Goal: Check status: Check status

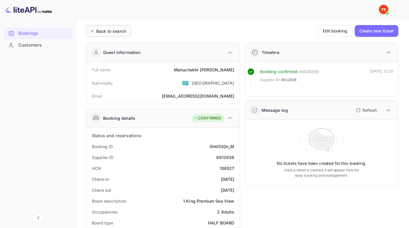
click at [103, 33] on div "Back to search" at bounding box center [111, 31] width 30 height 6
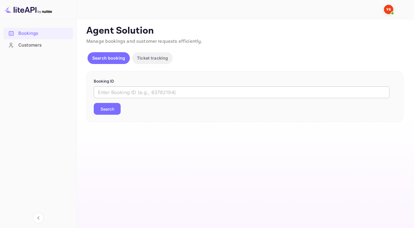
click at [133, 90] on input "text" at bounding box center [242, 93] width 296 height 12
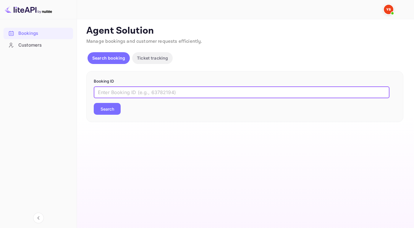
paste input "7580178"
type input "7580178"
click at [94, 103] on button "Search" at bounding box center [107, 109] width 27 height 12
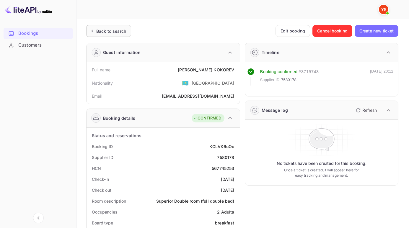
click at [96, 33] on div "Back to search" at bounding box center [107, 31] width 37 height 6
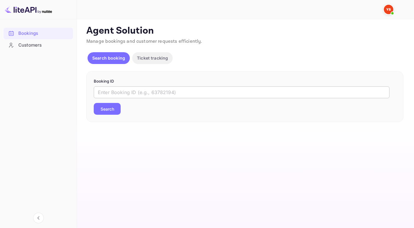
click at [128, 90] on input "text" at bounding box center [242, 93] width 296 height 12
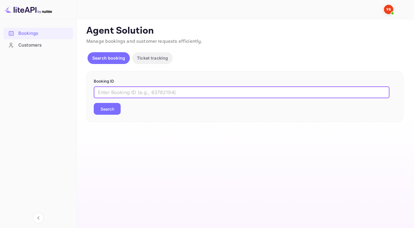
paste input "9611638"
type input "9611638"
click at [94, 103] on button "Search" at bounding box center [107, 109] width 27 height 12
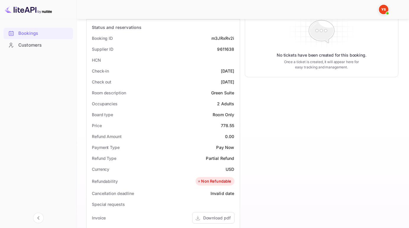
scroll to position [108, 0]
